Goal: Navigation & Orientation: Find specific page/section

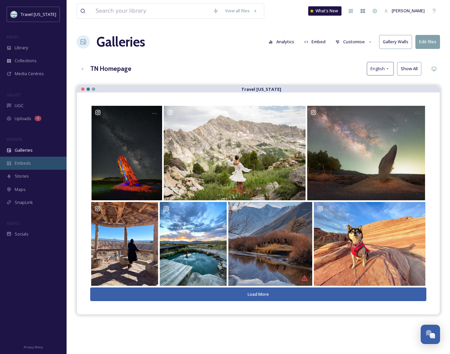
scroll to position [107, 0]
click at [24, 149] on span "Galleries" at bounding box center [24, 150] width 18 height 6
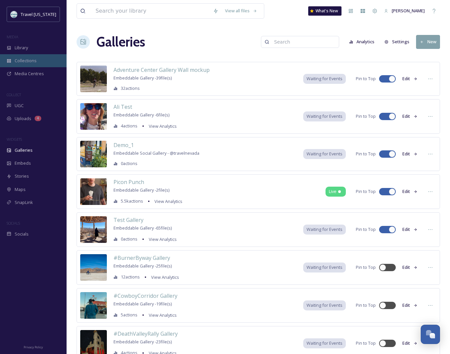
click at [25, 61] on span "Collections" at bounding box center [26, 61] width 22 height 6
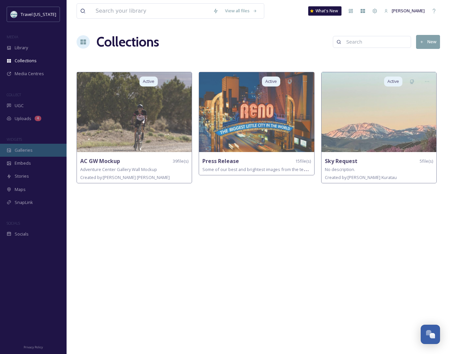
click at [41, 148] on div "Galleries" at bounding box center [33, 150] width 67 height 13
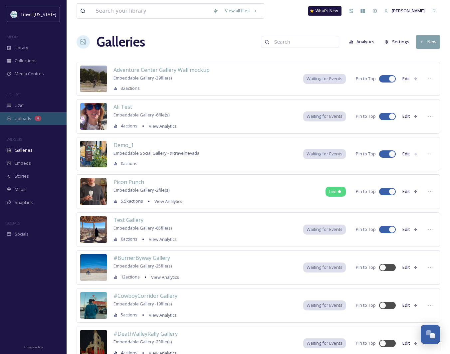
click at [32, 119] on div "Uploads 4" at bounding box center [33, 118] width 67 height 13
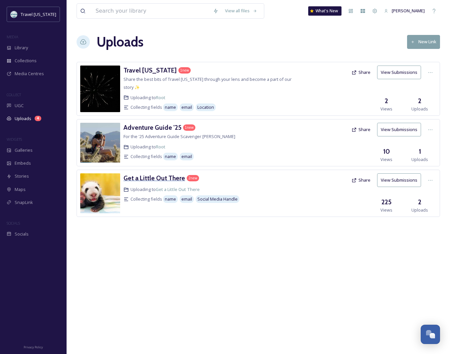
click at [158, 174] on h3 "Get a Little Out There" at bounding box center [155, 178] width 62 height 8
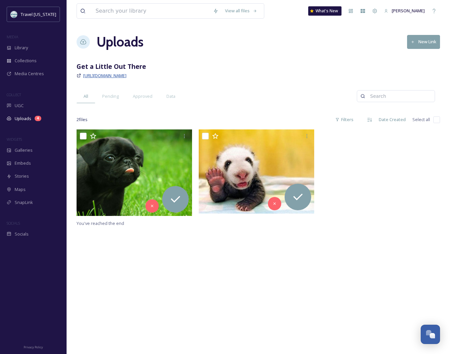
click at [102, 74] on span "[URL][DOMAIN_NAME]" at bounding box center [104, 76] width 43 height 6
